Goal: Transaction & Acquisition: Purchase product/service

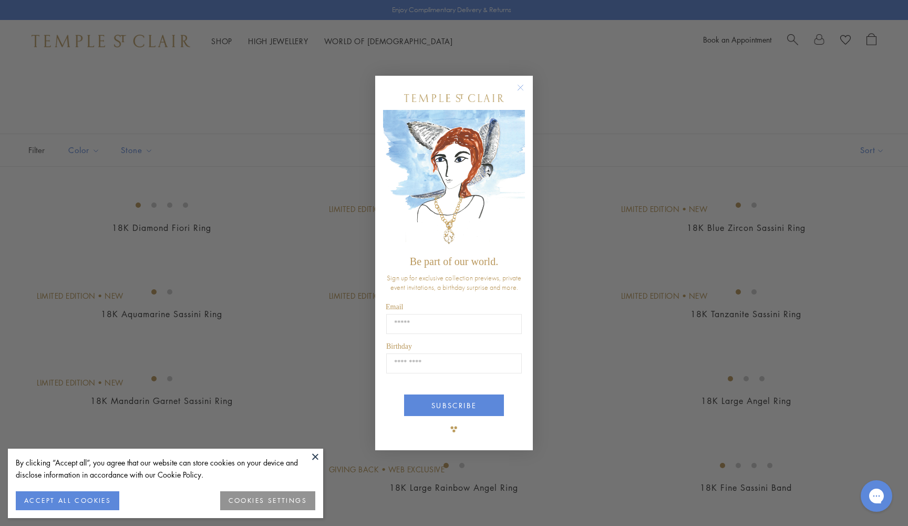
click at [519, 86] on circle "Close dialog" at bounding box center [521, 87] width 13 height 13
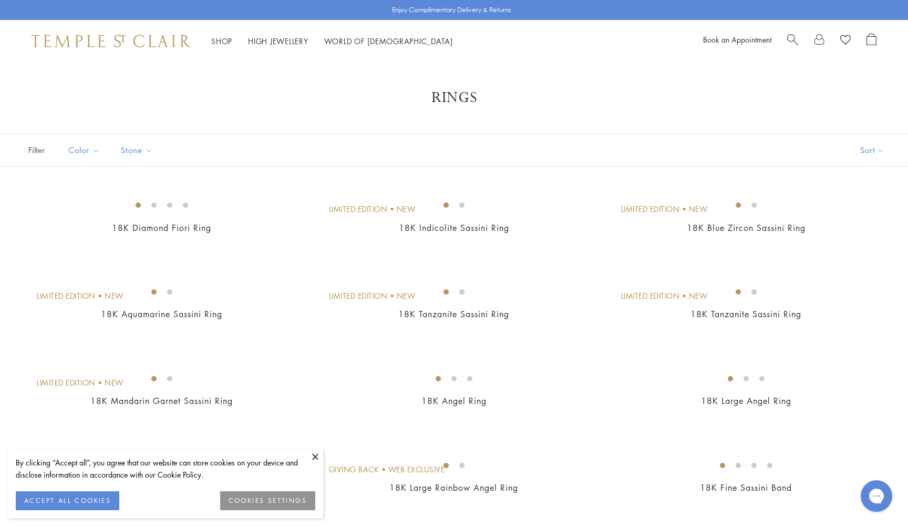
click at [106, 501] on button "ACCEPT ALL COOKIES" at bounding box center [68, 500] width 104 height 19
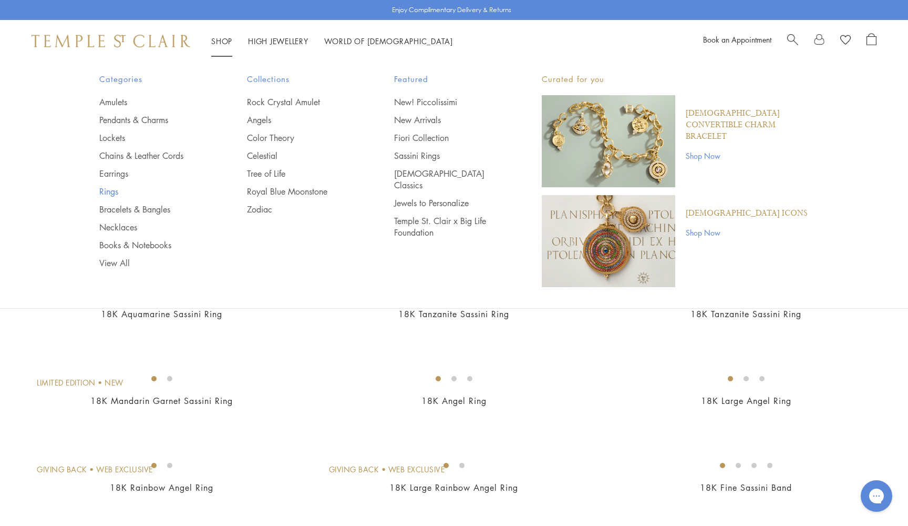
click at [113, 191] on link "Rings" at bounding box center [152, 192] width 106 height 12
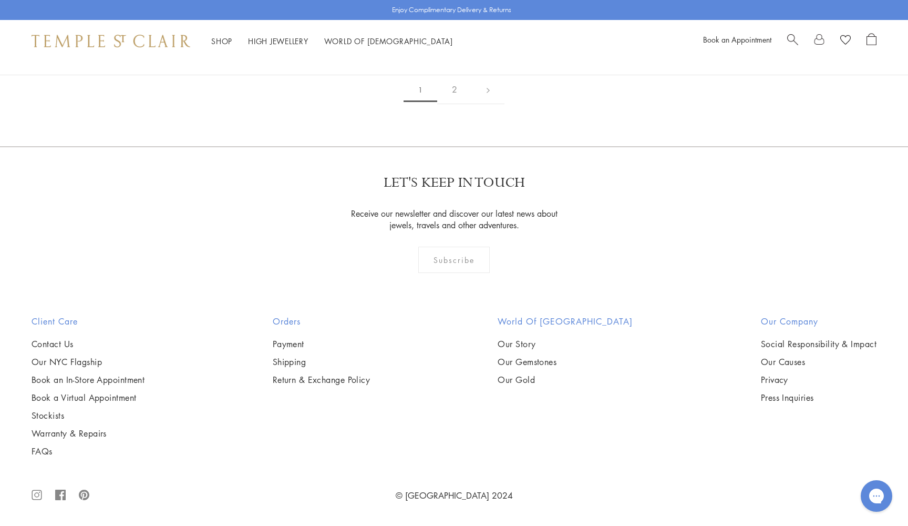
scroll to position [5313, 0]
click at [453, 104] on link "2" at bounding box center [454, 89] width 35 height 29
click at [456, 104] on link "1" at bounding box center [453, 89] width 35 height 29
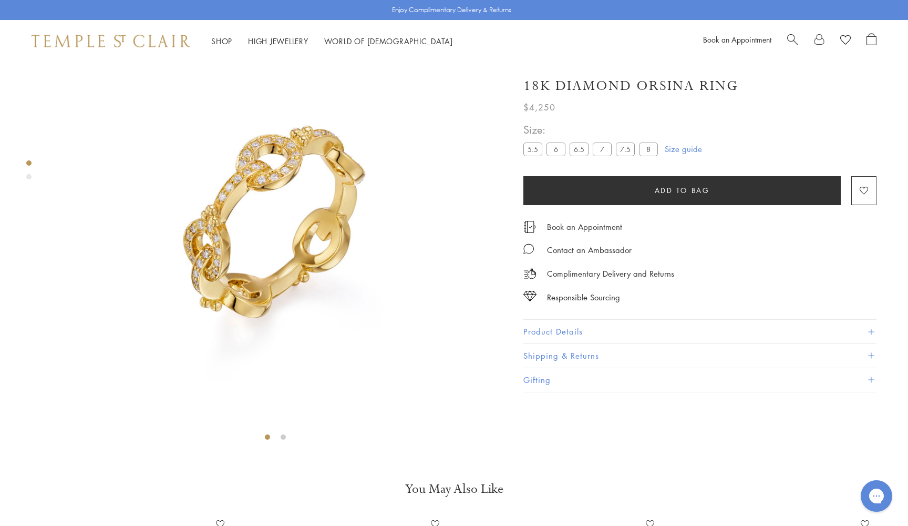
click at [525, 150] on label "5.5" at bounding box center [533, 148] width 19 height 13
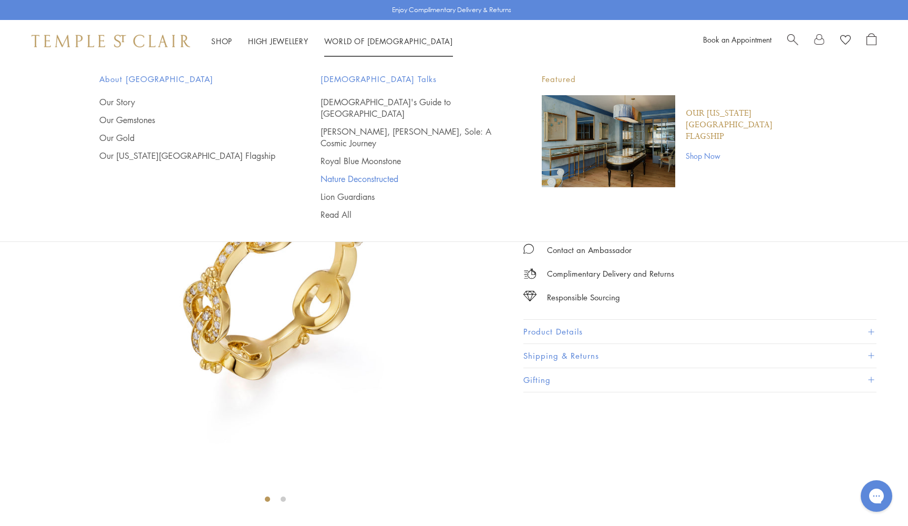
click at [365, 173] on link "Nature Deconstructed" at bounding box center [410, 179] width 179 height 12
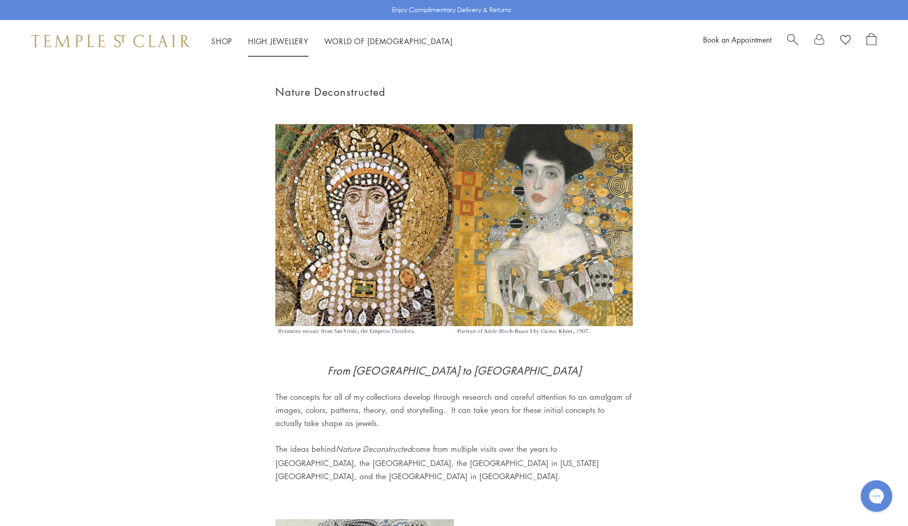
click at [287, 42] on link "High Jewellery High Jewellery" at bounding box center [278, 41] width 60 height 11
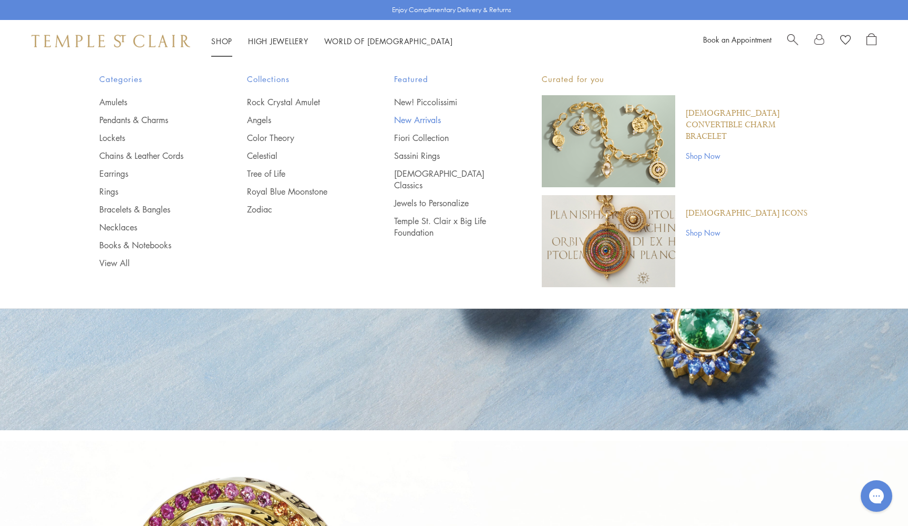
click at [420, 119] on link "New Arrivals" at bounding box center [447, 120] width 106 height 12
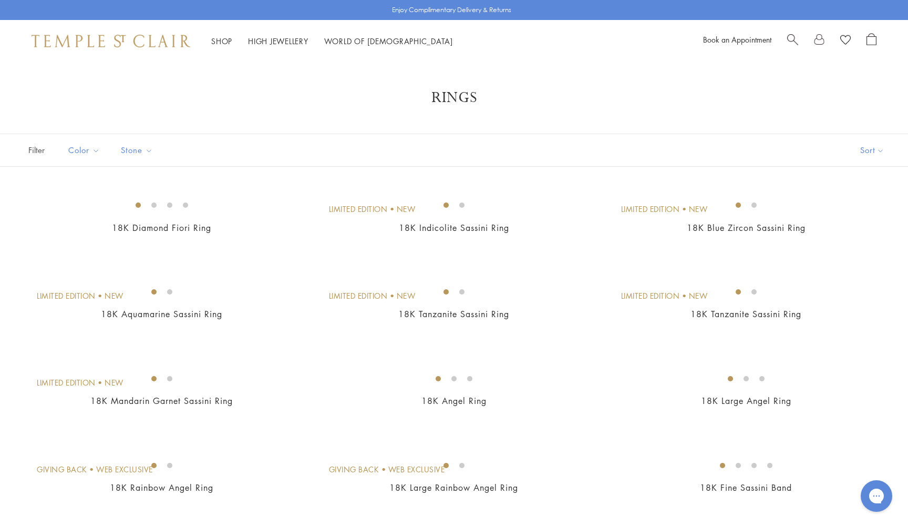
scroll to position [3484, 0]
